Goal: Navigation & Orientation: Find specific page/section

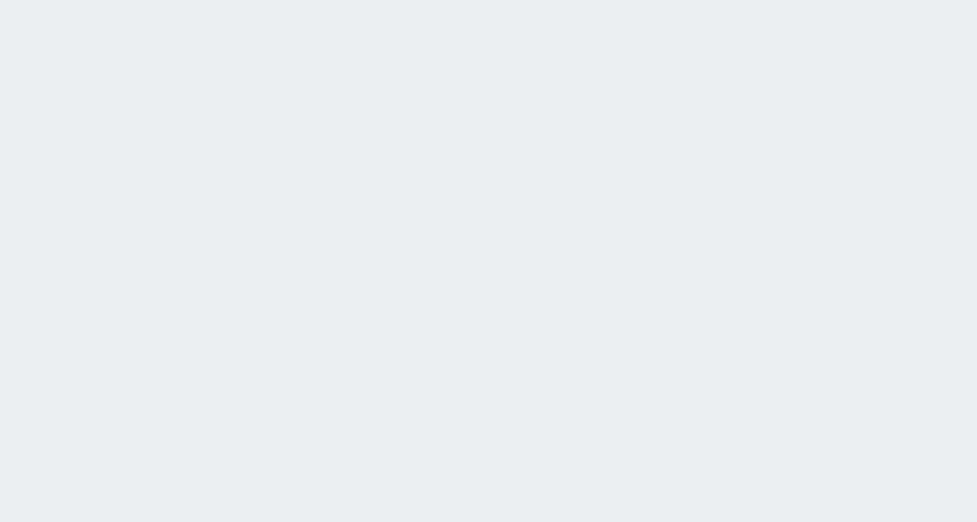
click at [480, 0] on html at bounding box center [488, 0] width 977 height 0
click at [148, 0] on html at bounding box center [488, 0] width 977 height 0
click at [626, 0] on html at bounding box center [488, 0] width 977 height 0
click at [634, 0] on html at bounding box center [488, 0] width 977 height 0
click at [629, 0] on html at bounding box center [488, 0] width 977 height 0
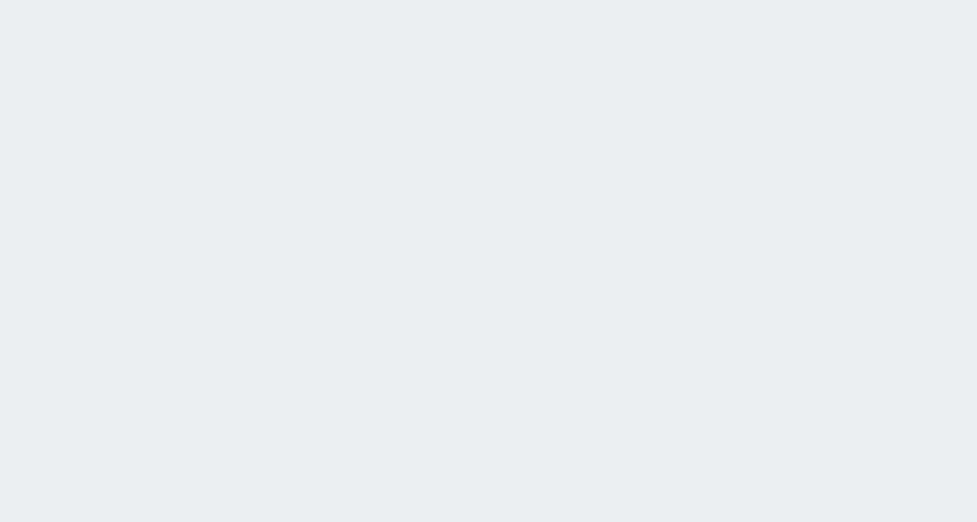
click at [569, 0] on html at bounding box center [488, 0] width 977 height 0
click at [939, 0] on html at bounding box center [488, 0] width 977 height 0
